Goal: Task Accomplishment & Management: Manage account settings

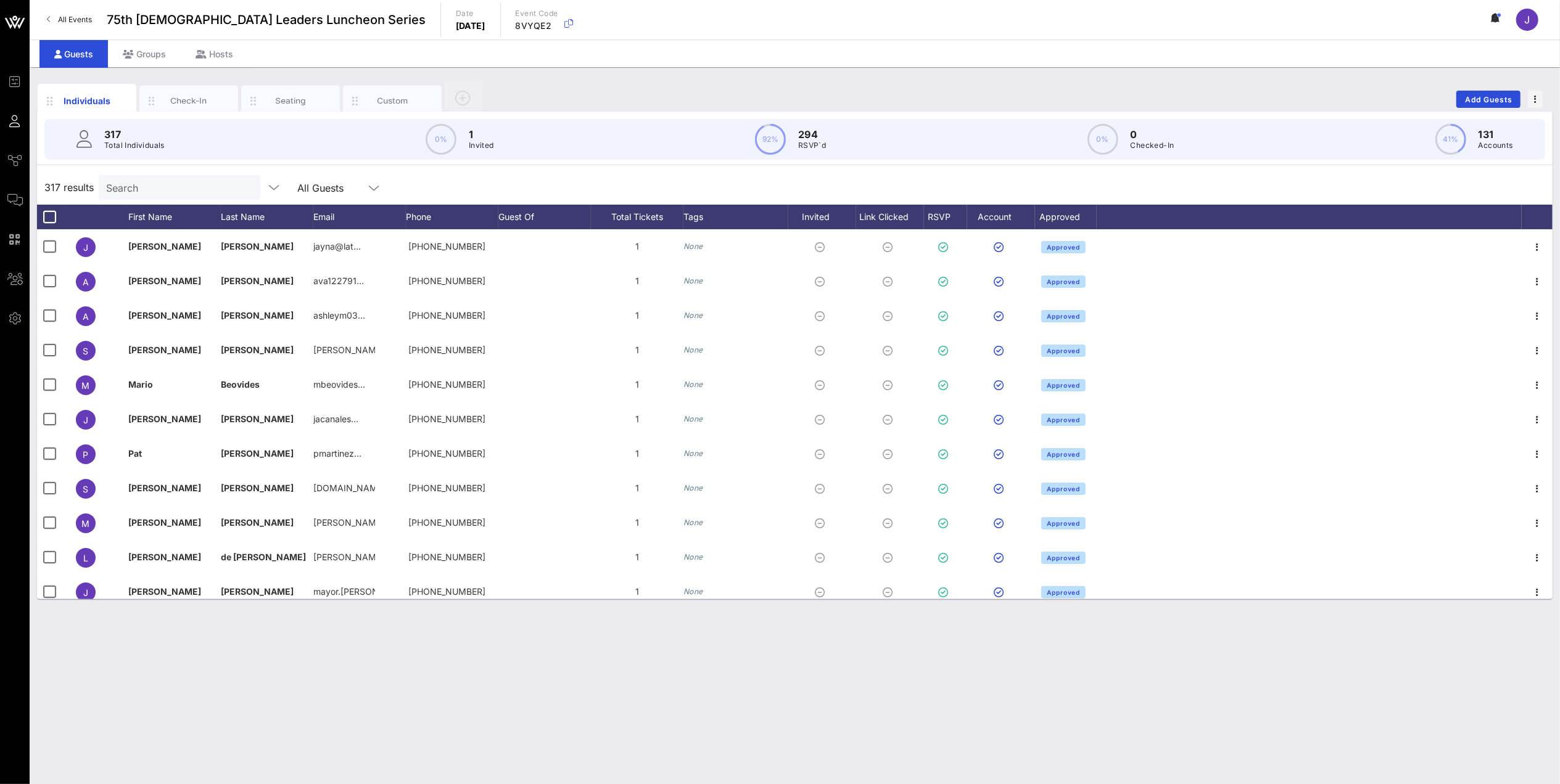
click at [176, 168] on div "317 Total Individuals 0% 1 Invited 92% 294 RSVP`d 0% 0 Checked-In 41% 131 Accou…" at bounding box center [795, 355] width 1516 height 488
click at [166, 185] on input "Search" at bounding box center [178, 187] width 144 height 16
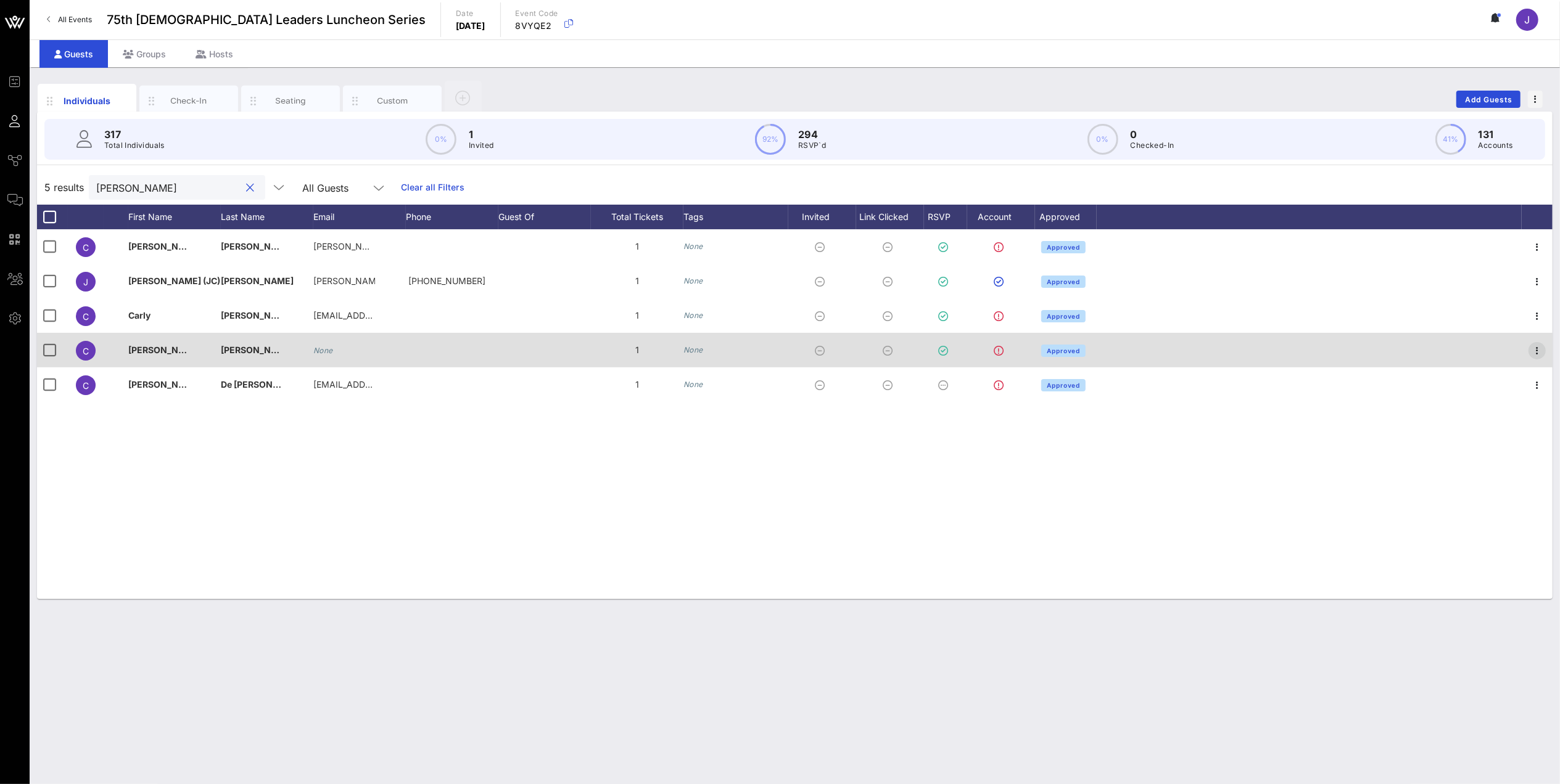
type input "[PERSON_NAME]"
click at [1537, 348] on icon "button" at bounding box center [1537, 351] width 15 height 15
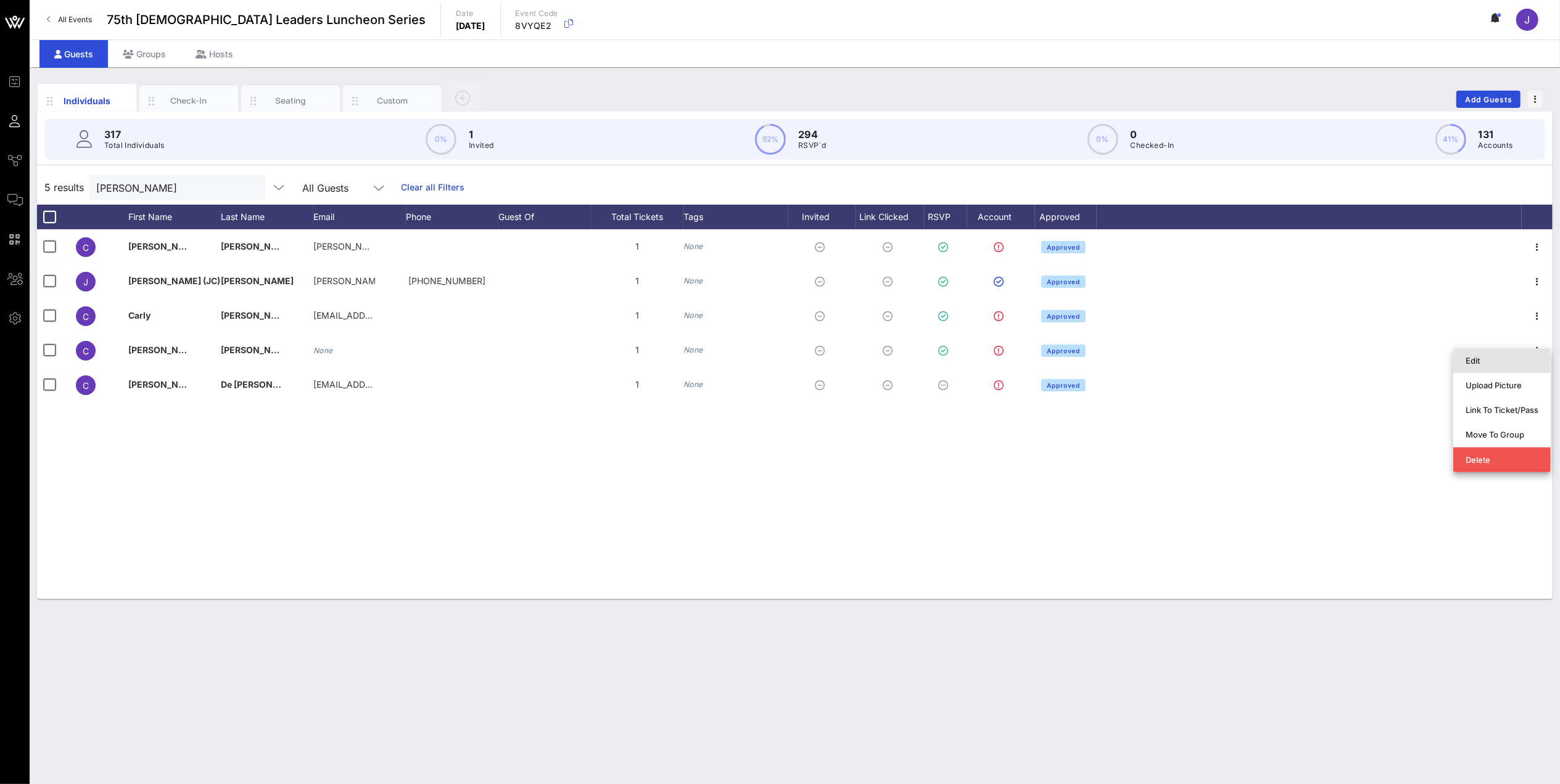
click at [1517, 364] on div "Edit" at bounding box center [1502, 361] width 73 height 10
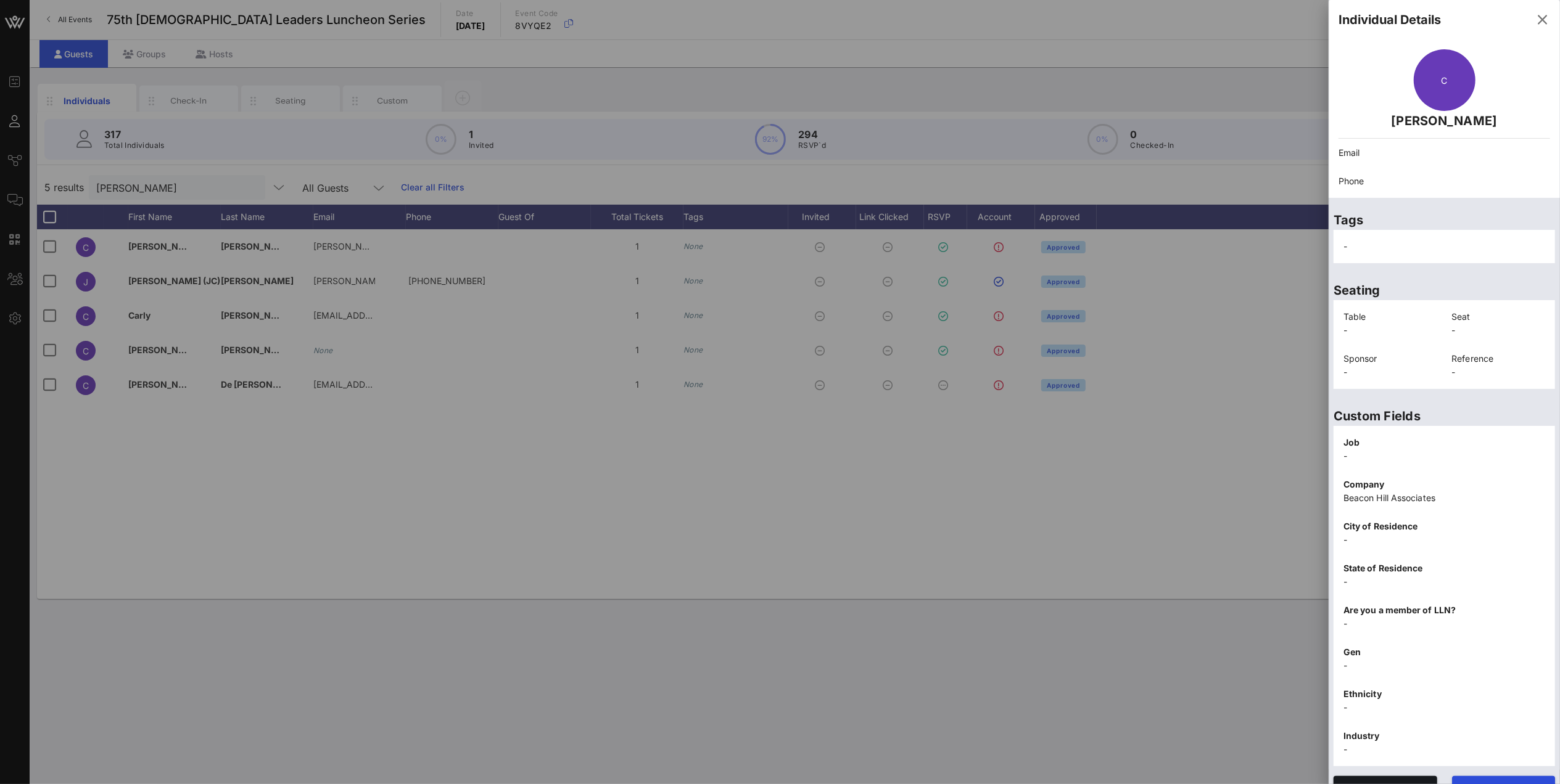
scroll to position [22, 0]
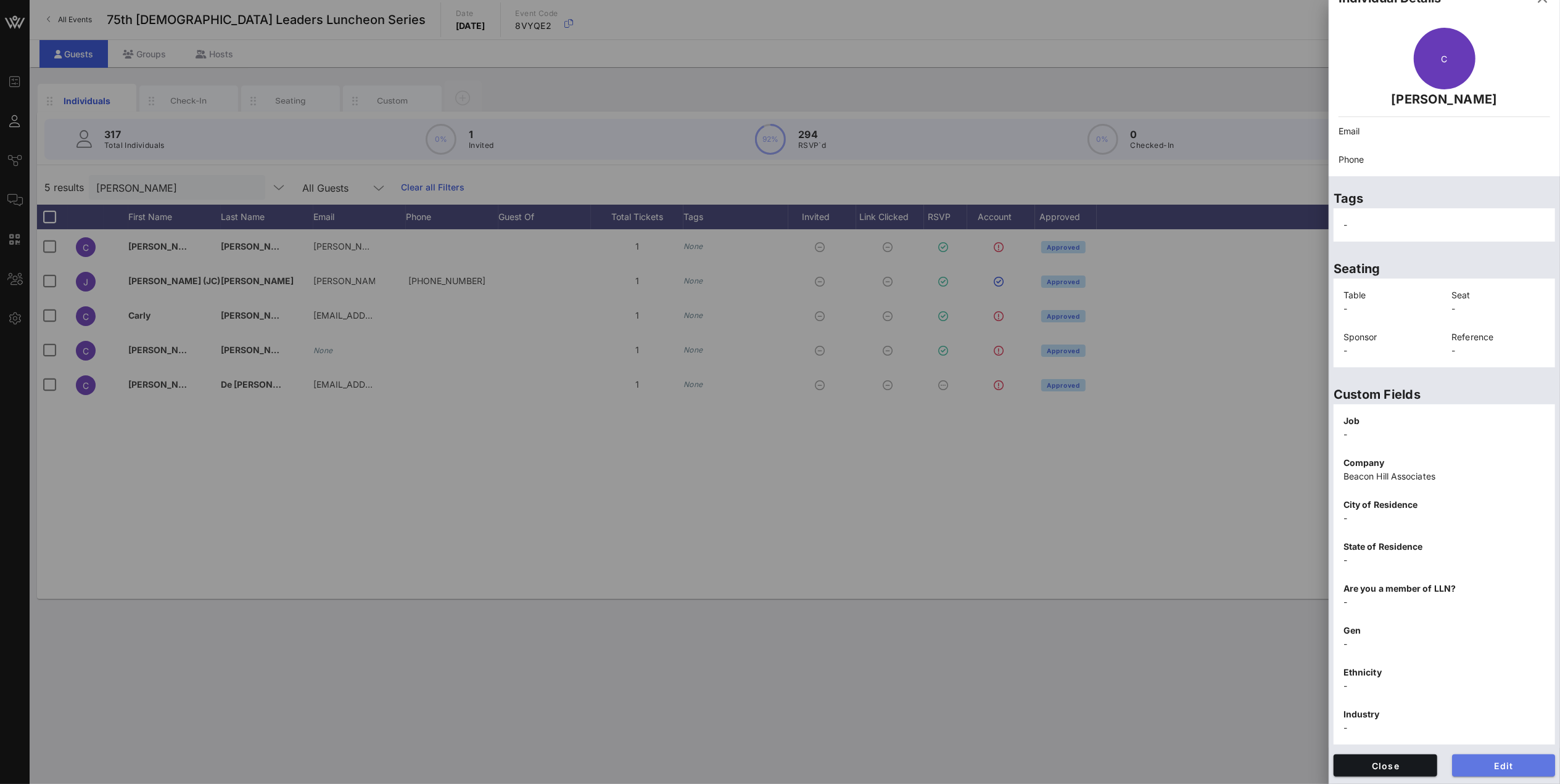
click at [1475, 756] on button "Edit" at bounding box center [1504, 765] width 104 height 22
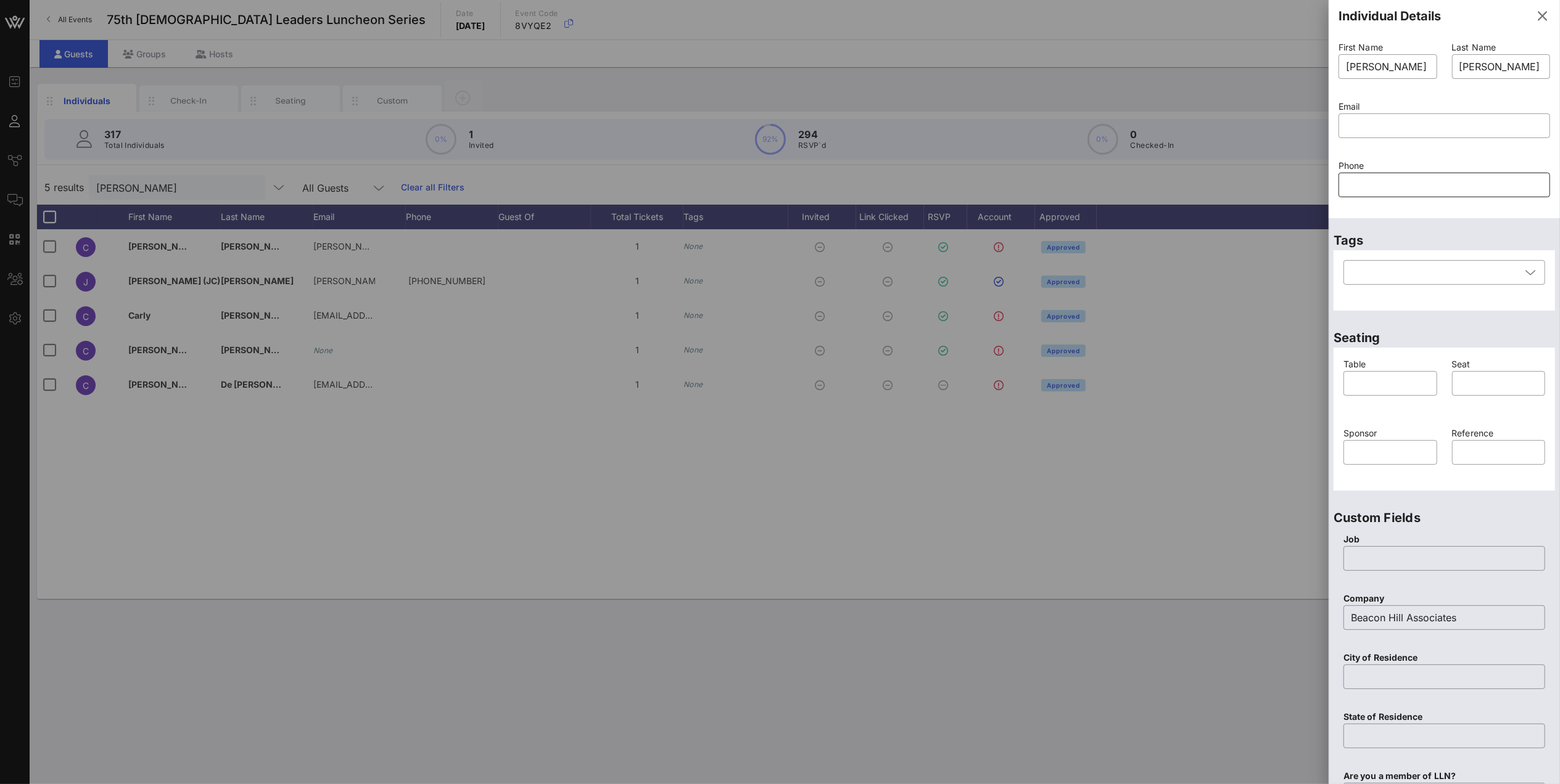
scroll to position [0, 0]
click at [1384, 67] on input "[PERSON_NAME]" at bounding box center [1388, 70] width 84 height 19
click at [1380, 67] on input "[PERSON_NAME]" at bounding box center [1388, 70] width 84 height 19
type input "[PERSON_NAME]"
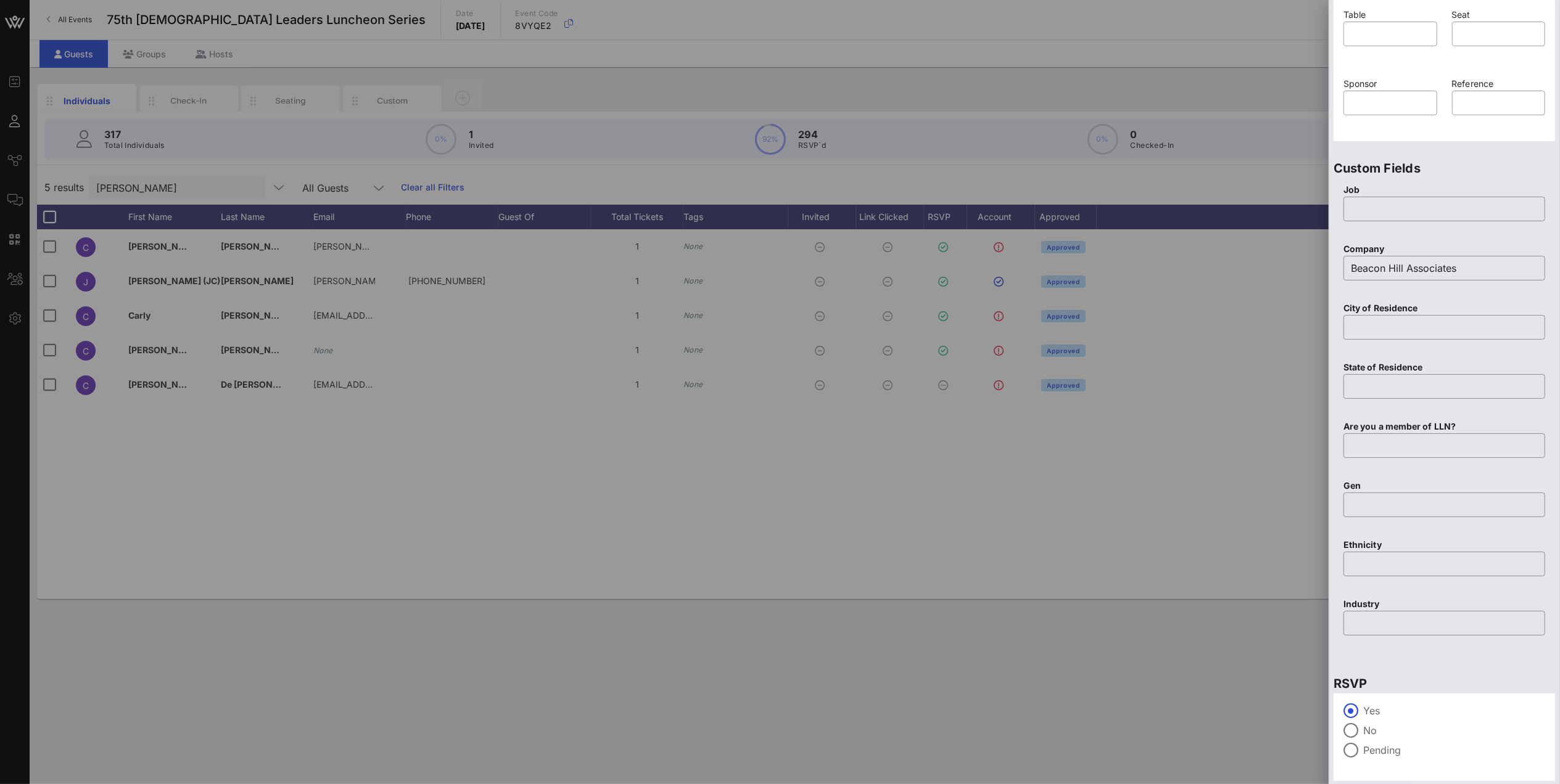
scroll to position [390, 0]
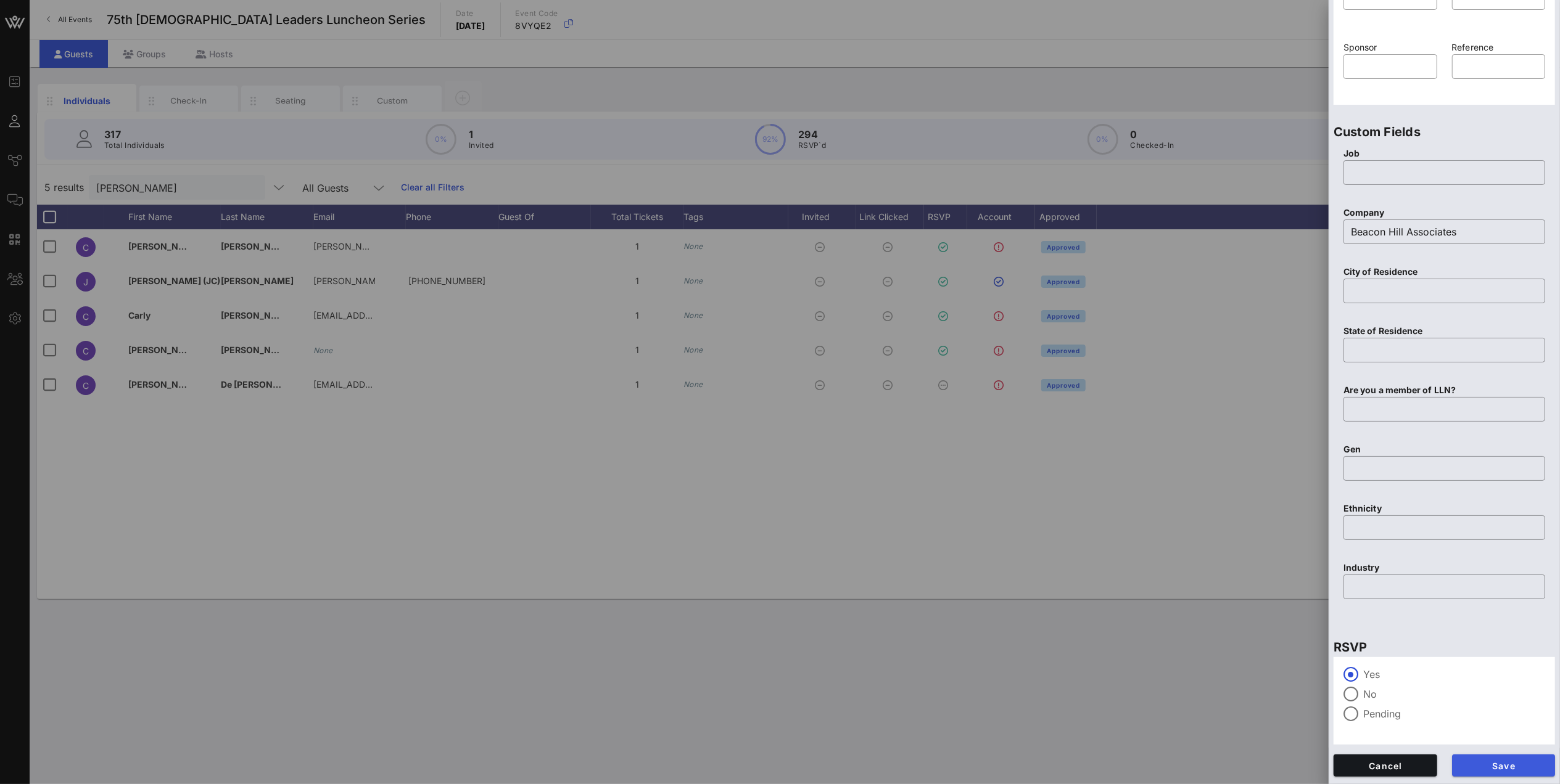
type input "[PERSON_NAME]"
click at [1489, 773] on button "Save" at bounding box center [1504, 765] width 104 height 22
